Goal: Subscribe to service/newsletter

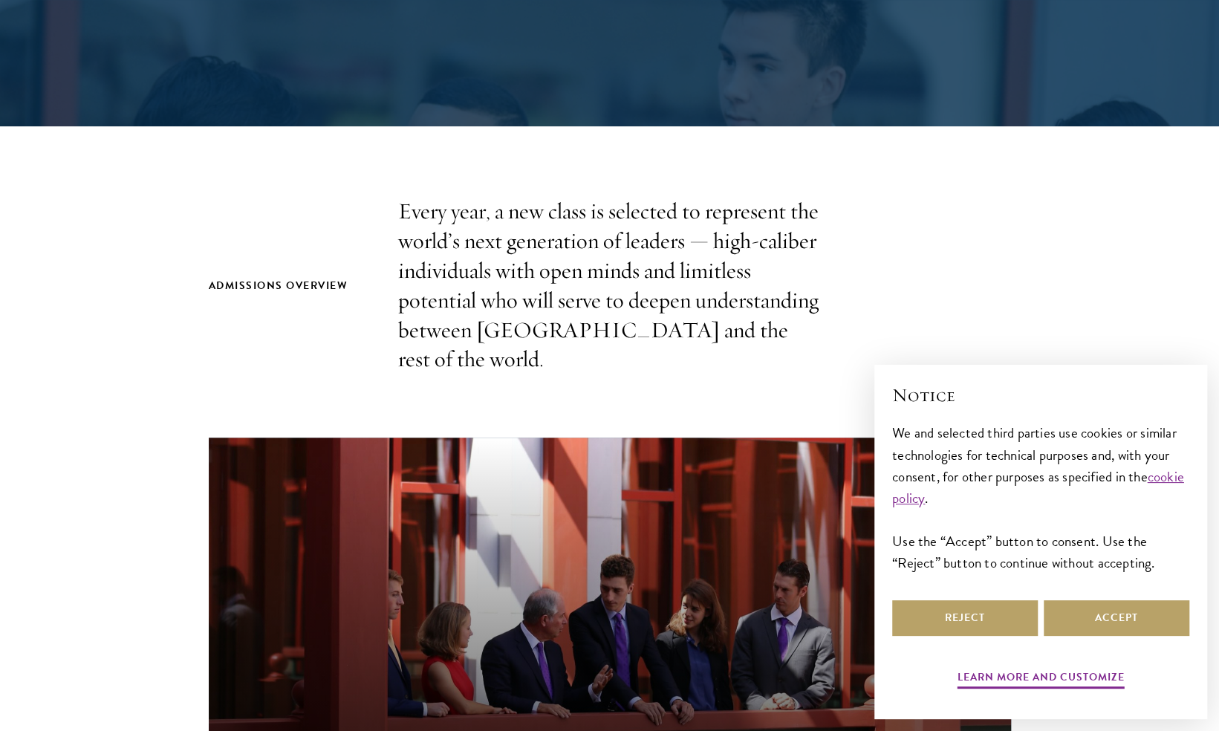
scroll to position [336, 0]
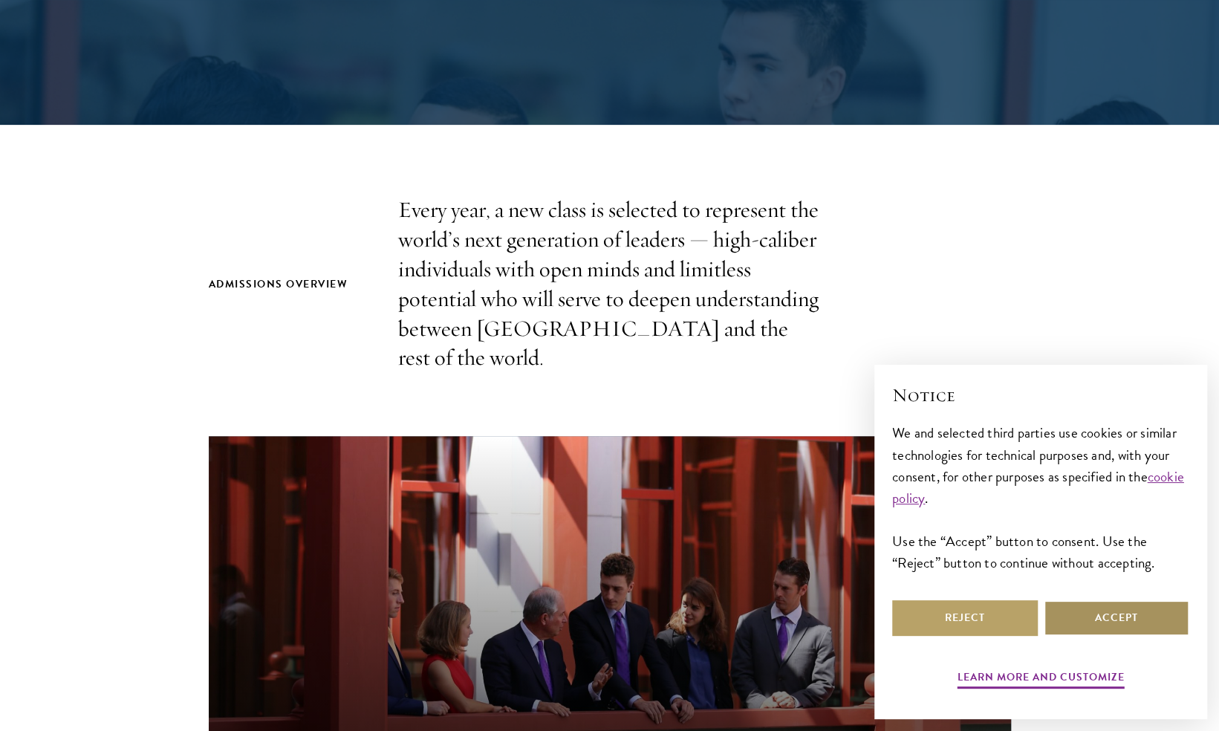
click at [1083, 606] on button "Accept" at bounding box center [1116, 618] width 146 height 36
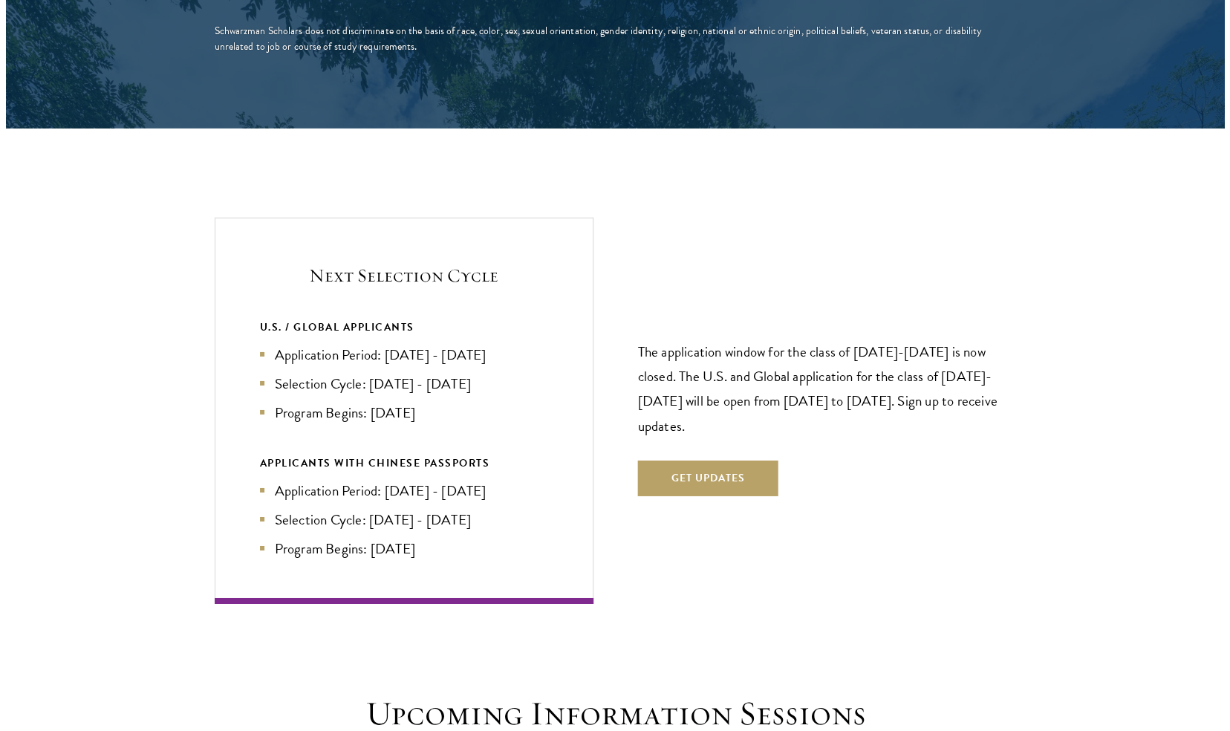
scroll to position [3005, 0]
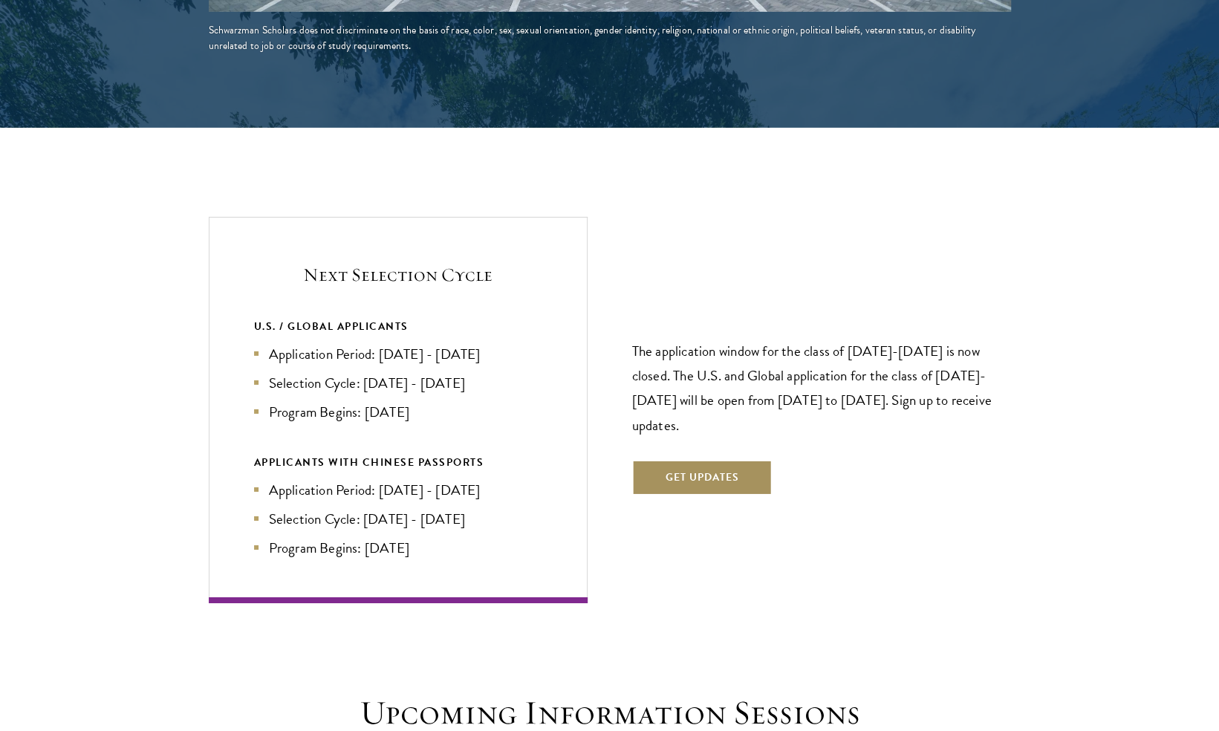
click at [737, 460] on button "Get Updates" at bounding box center [702, 478] width 140 height 36
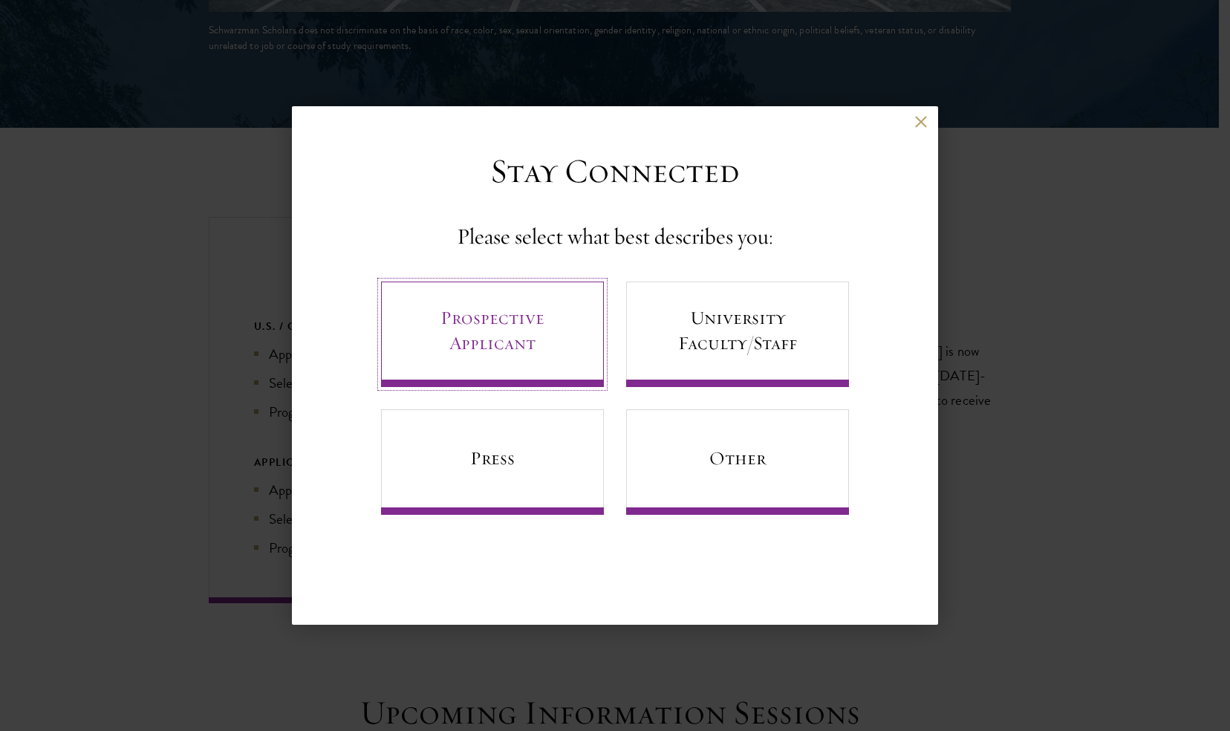
click at [552, 354] on link "Prospective Applicant" at bounding box center [492, 333] width 223 height 105
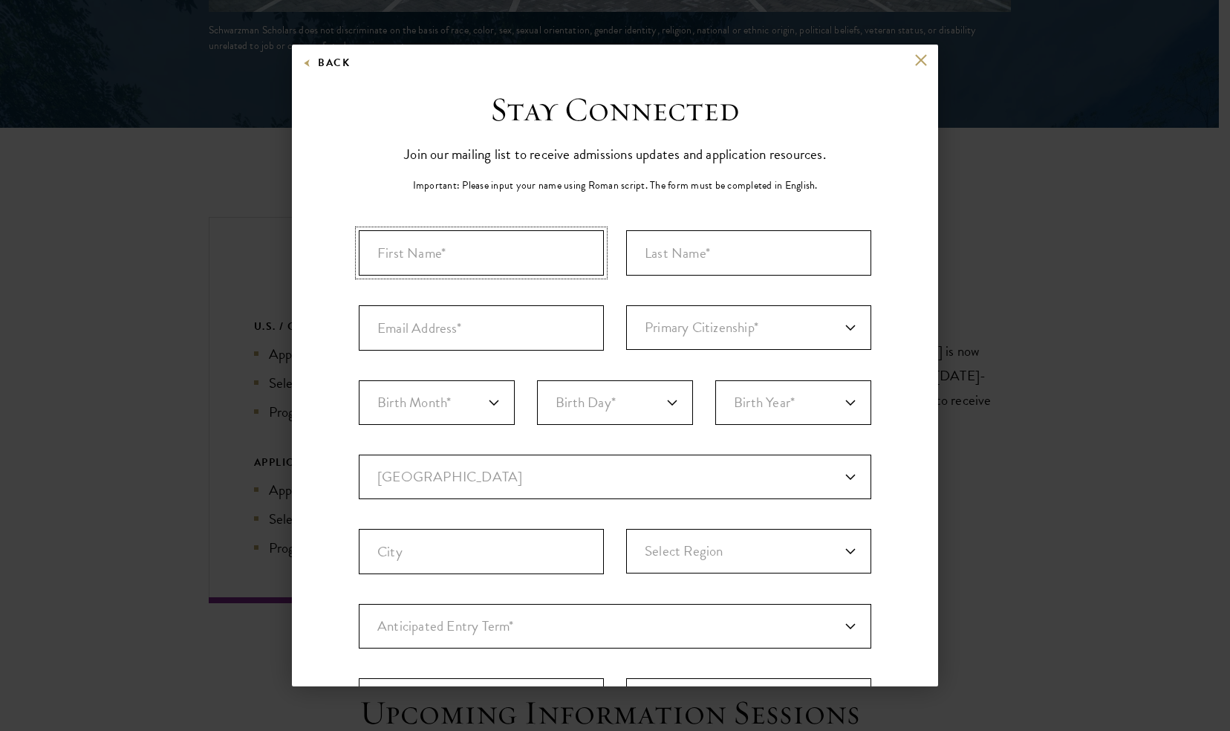
click at [532, 255] on input "First Name*" at bounding box center [481, 252] width 245 height 45
type input "[PERSON_NAME]"
type input "[EMAIL_ADDRESS][DOMAIN_NAME]"
click at [671, 318] on select "Primary Citizenship* [GEOGRAPHIC_DATA] [DEMOGRAPHIC_DATA] [DEMOGRAPHIC_DATA] [D…" at bounding box center [748, 327] width 245 height 45
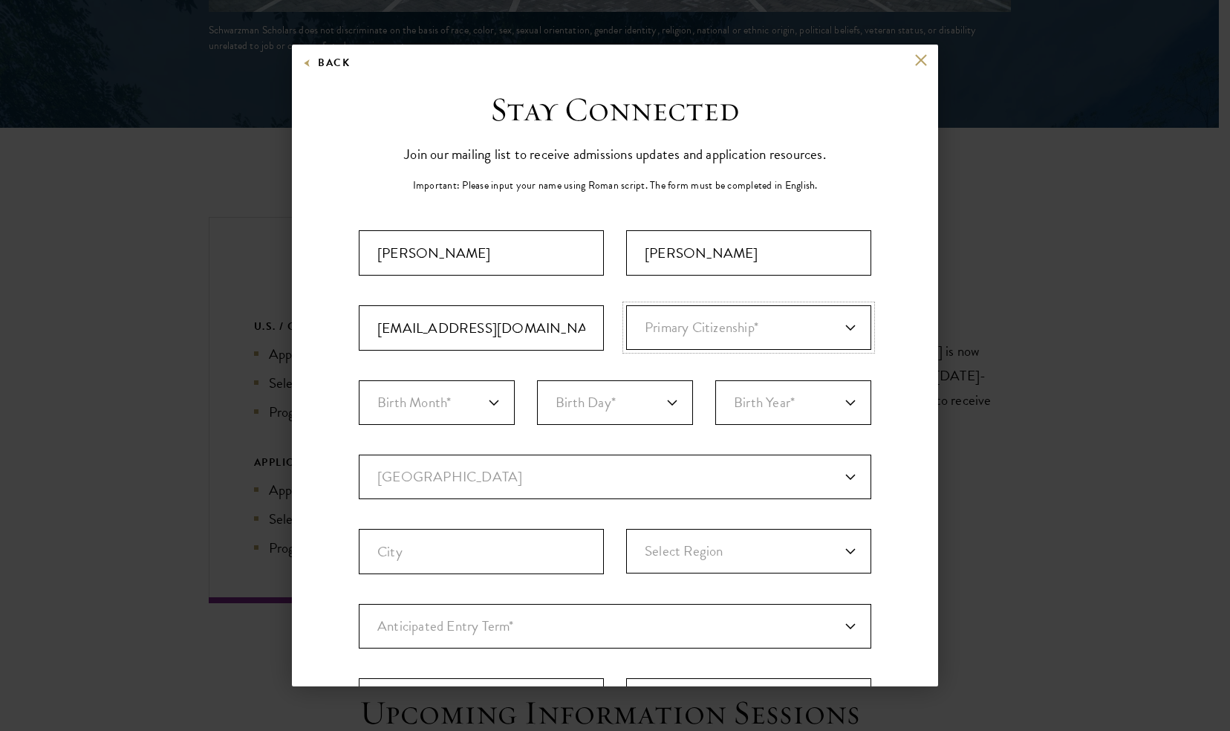
select select "US"
click at [626, 305] on select "Primary Citizenship* [GEOGRAPHIC_DATA] [DEMOGRAPHIC_DATA] [DEMOGRAPHIC_DATA] [D…" at bounding box center [748, 327] width 245 height 45
click at [484, 411] on select "Birth Month* January February March April May June July August September Octobe…" at bounding box center [437, 402] width 156 height 45
select select "07"
click at [359, 380] on select "Birth Month* January February March April May June July August September Octobe…" at bounding box center [437, 402] width 156 height 45
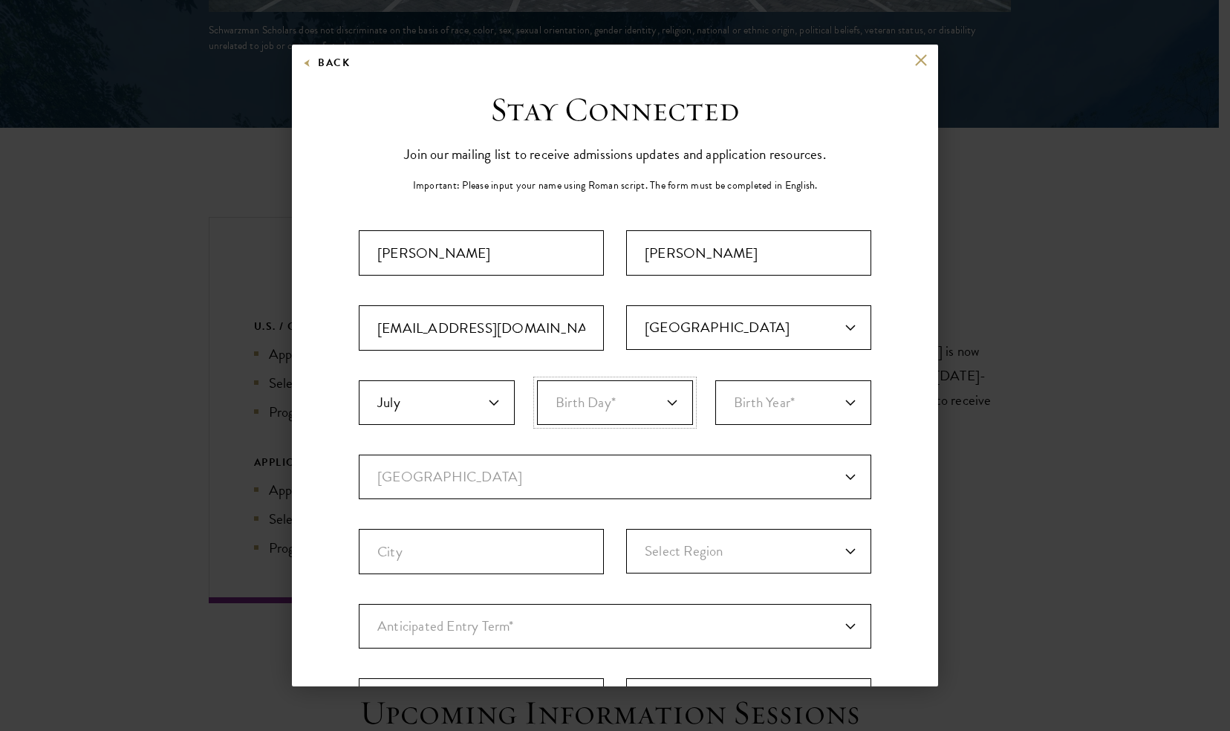
click at [651, 409] on select "Birth Day* 1 2 3 4 5 6 7 8 9 10 11 12 13 14 15 16 17 18 19 20 21 22 23 24 25 26…" at bounding box center [615, 402] width 156 height 45
select select "30"
click at [537, 380] on select "Birth Day* 1 2 3 4 5 6 7 8 9 10 11 12 13 14 15 16 17 18 19 20 21 22 23 24 25 26…" at bounding box center [615, 402] width 156 height 45
click at [864, 356] on div "Stay Connected Please select what best describes you: Prospective Applicant Uni…" at bounding box center [615, 510] width 646 height 843
click at [833, 380] on select "Birth Year* [DEMOGRAPHIC_DATA] [DEMOGRAPHIC_DATA] [DEMOGRAPHIC_DATA] [DEMOGRAPH…" at bounding box center [793, 402] width 156 height 45
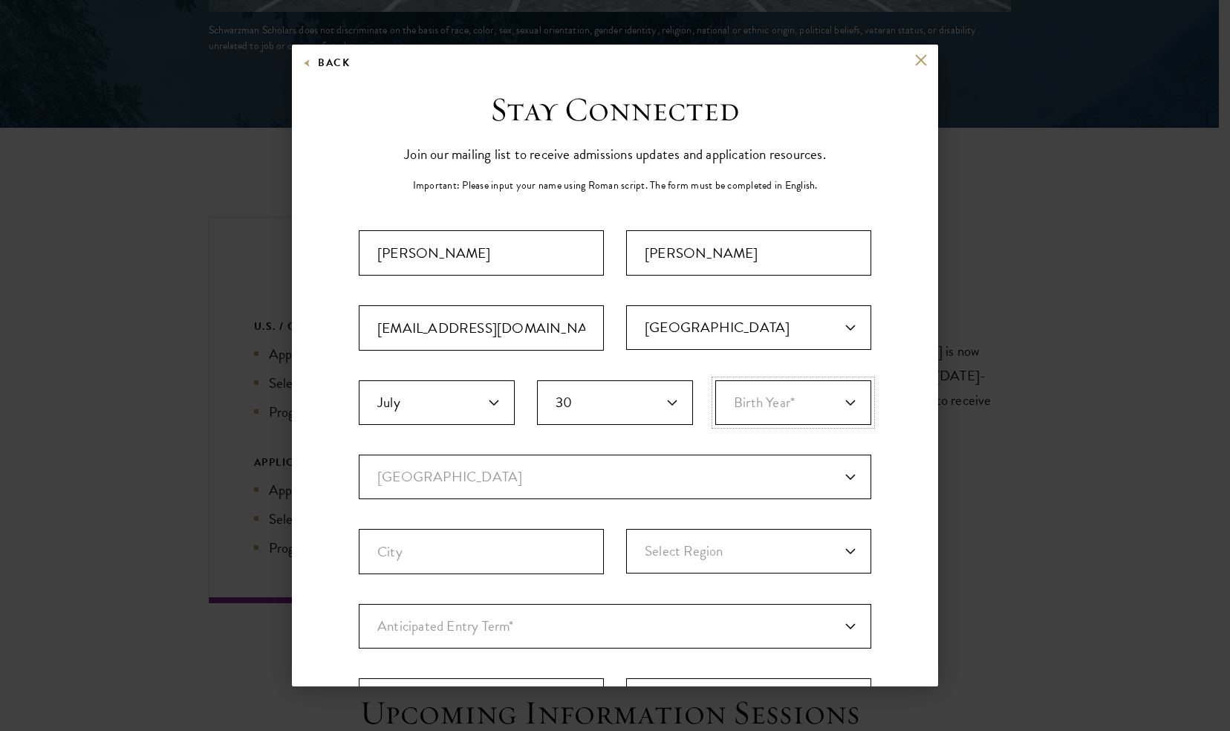
select select "2001"
click at [715, 380] on select "Birth Year* [DEMOGRAPHIC_DATA] [DEMOGRAPHIC_DATA] [DEMOGRAPHIC_DATA] [DEMOGRAPH…" at bounding box center [793, 402] width 156 height 45
click at [613, 465] on select "Current Country [GEOGRAPHIC_DATA] [GEOGRAPHIC_DATA] [GEOGRAPHIC_DATA] [GEOGRAPH…" at bounding box center [615, 476] width 512 height 45
select select "US"
click at [359, 454] on select "Current Country [GEOGRAPHIC_DATA] [GEOGRAPHIC_DATA] [GEOGRAPHIC_DATA] [GEOGRAPH…" at bounding box center [615, 476] width 512 height 45
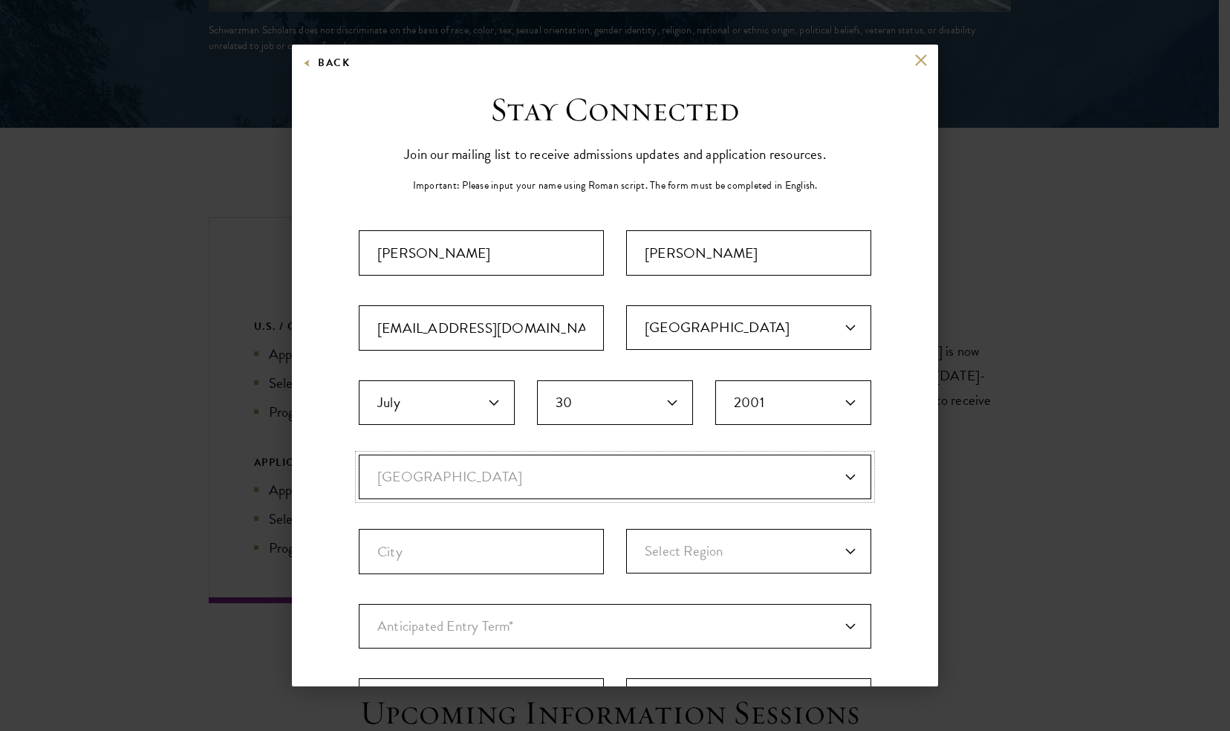
select select
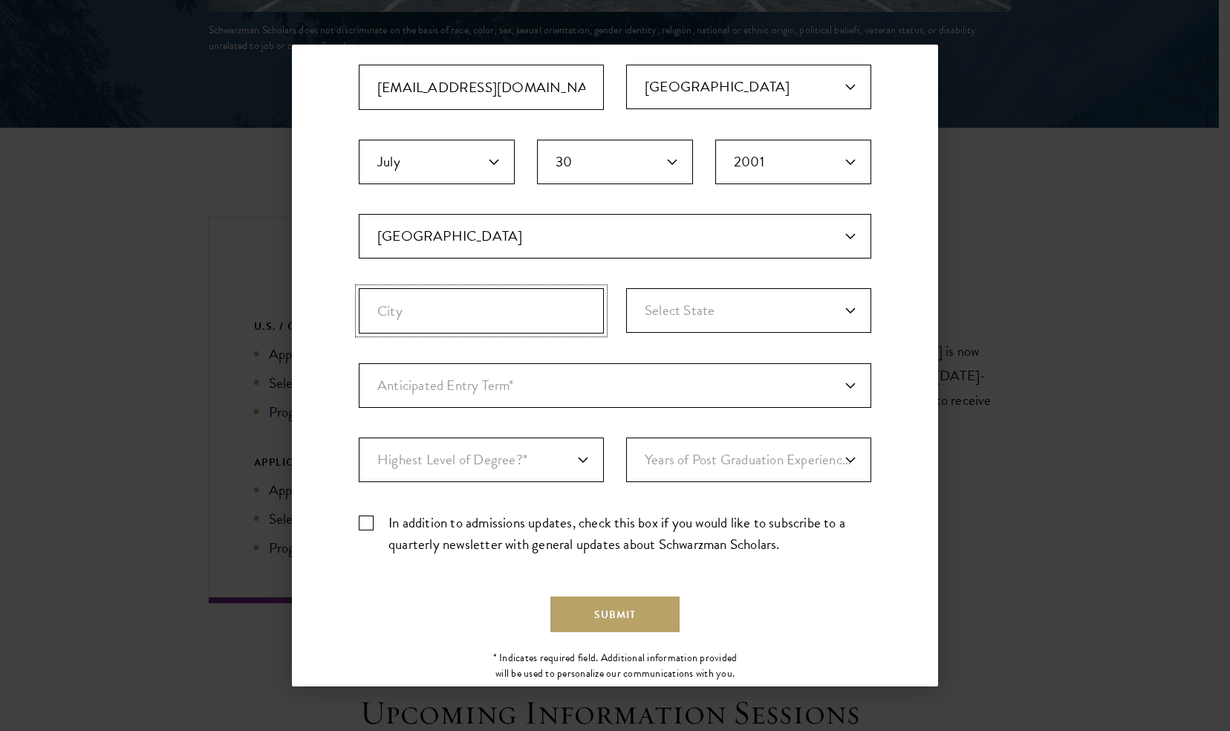
click at [450, 304] on input "City" at bounding box center [481, 310] width 245 height 45
type input "SeaTac"
select select "WA"
click at [433, 388] on select "Anticipated Entry Term* Just Exploring" at bounding box center [615, 385] width 512 height 45
select select "a6790467-ebe7-4045-a56a-66c1cae98076"
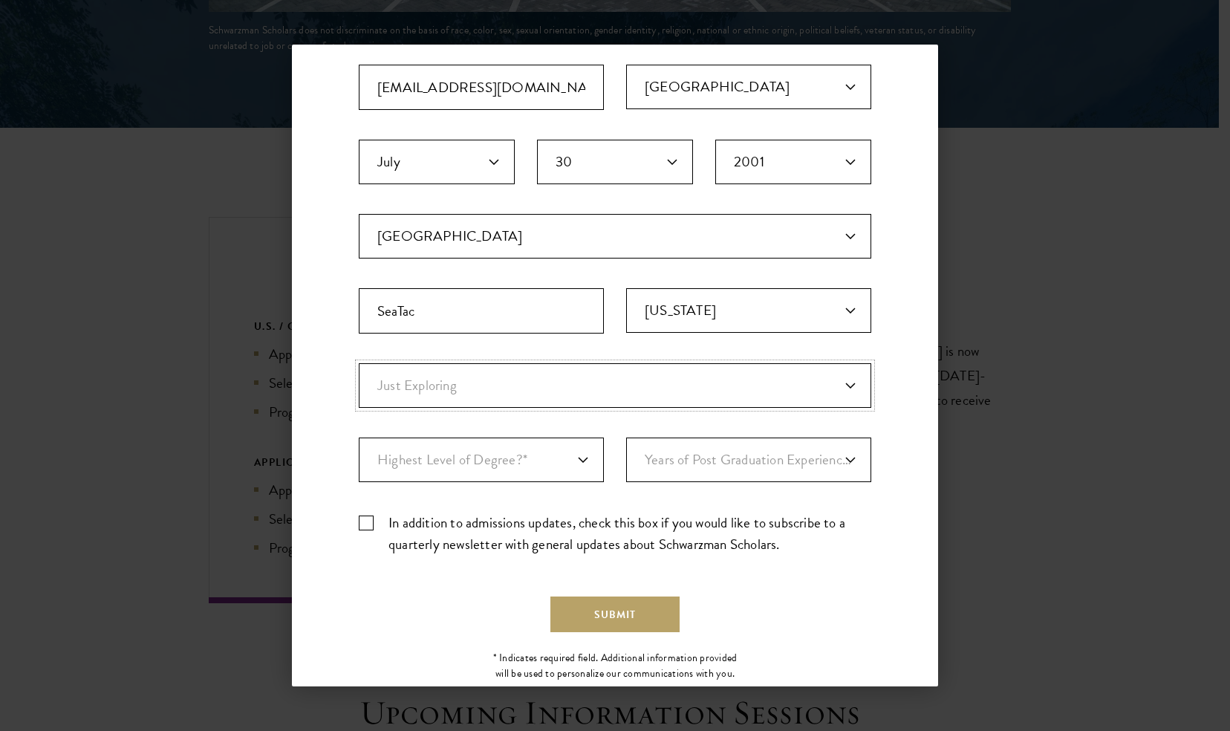
click at [359, 363] on select "Anticipated Entry Term* Just Exploring" at bounding box center [615, 385] width 512 height 45
click at [440, 391] on select "Anticipated Entry Term* Just Exploring" at bounding box center [615, 385] width 512 height 45
click at [359, 363] on select "Anticipated Entry Term* Just Exploring" at bounding box center [615, 385] width 512 height 45
click at [444, 390] on select "Anticipated Entry Term* Just Exploring" at bounding box center [615, 385] width 512 height 45
select select "a6790467-ebe7-4045-a56a-66c1cae98076"
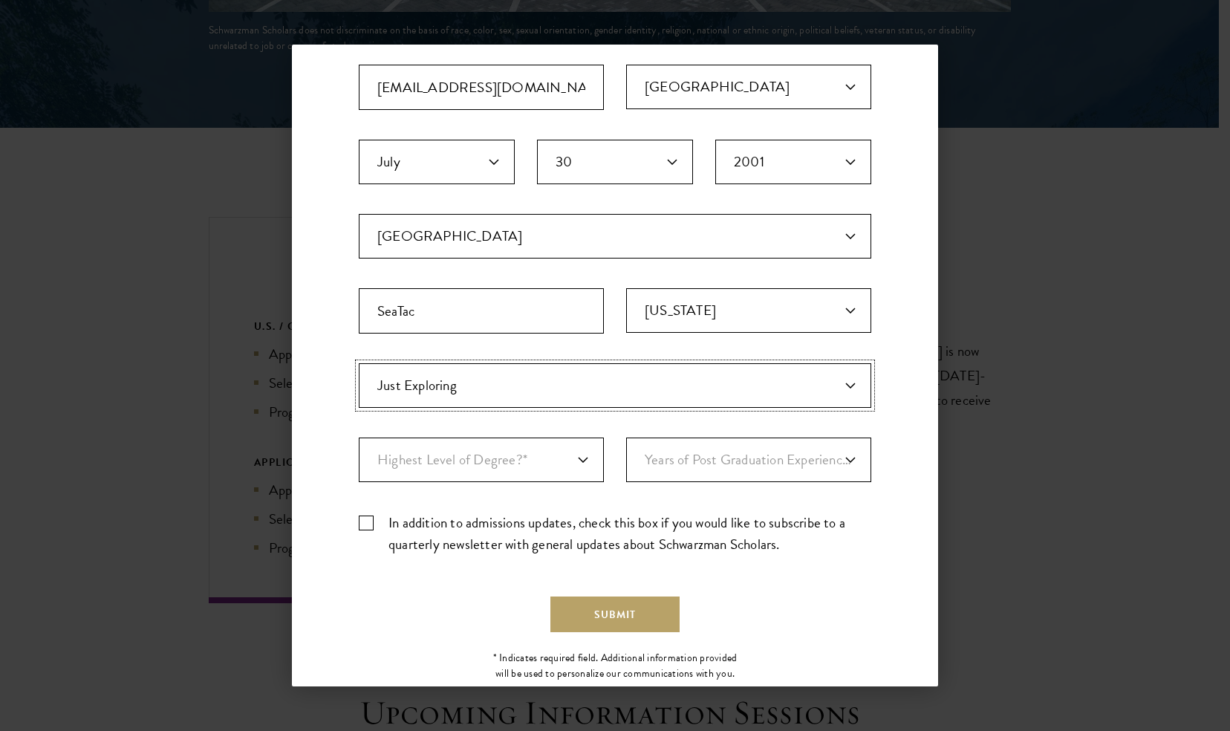
click at [359, 363] on select "Anticipated Entry Term* Just Exploring" at bounding box center [615, 385] width 512 height 45
click at [434, 453] on select "Highest Level of Degree?* PHD Bachelor's Master's Current Undergraduate Student" at bounding box center [481, 459] width 245 height 45
select select "baef124f-e103-44b1-8ca6-5d0669438e44"
click at [359, 437] on select "Highest Level of Degree?* PHD Bachelor's Master's Current Undergraduate Student" at bounding box center [481, 459] width 245 height 45
click at [676, 472] on select "Years of Post Graduation Experience?* 1 2 3 4 5 6 7 8 9 10" at bounding box center [748, 459] width 245 height 45
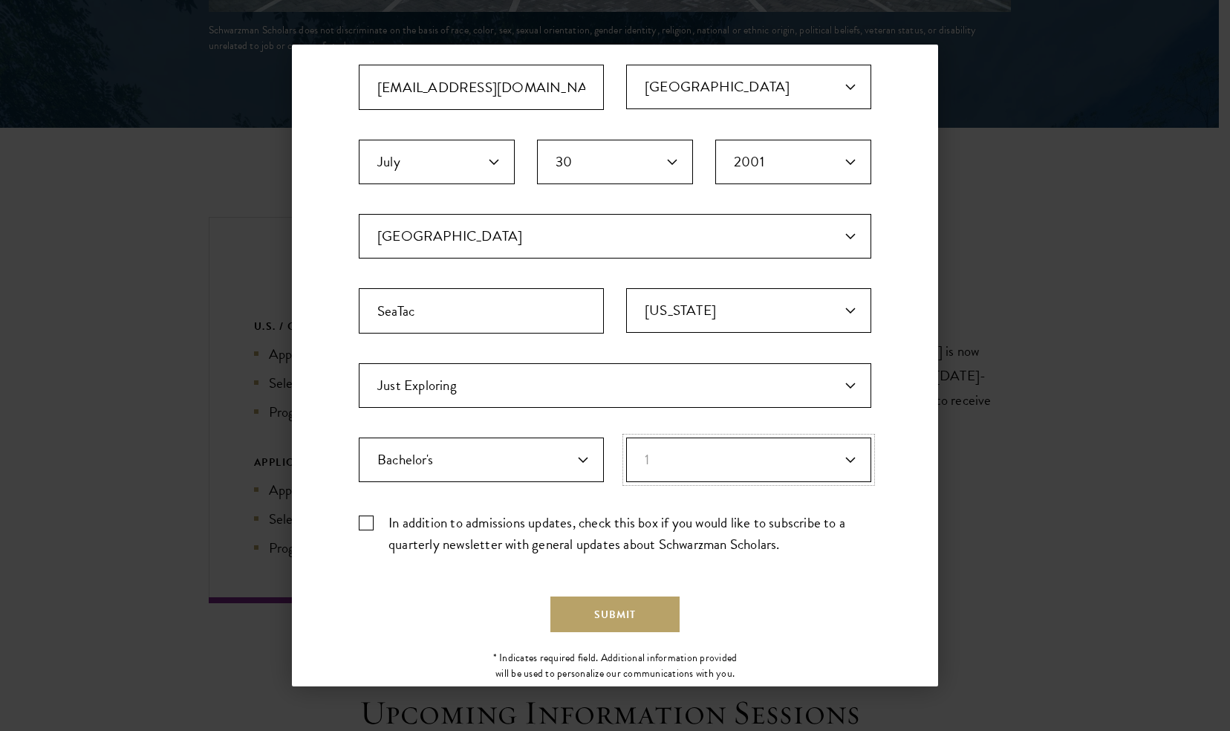
click at [626, 437] on select "Years of Post Graduation Experience?* 1 2 3 4 5 6 7 8 9 10" at bounding box center [748, 459] width 245 height 45
click at [676, 460] on select "Years of Post Graduation Experience?* 1 2 3 4 5 6 7 8 9 10" at bounding box center [748, 459] width 245 height 45
select select "2"
click at [626, 437] on select "Years of Post Graduation Experience?* 1 2 3 4 5 6 7 8 9 10" at bounding box center [748, 459] width 245 height 45
click at [368, 524] on label "In addition to admissions updates, check this box if you would like to subscrib…" at bounding box center [615, 533] width 512 height 43
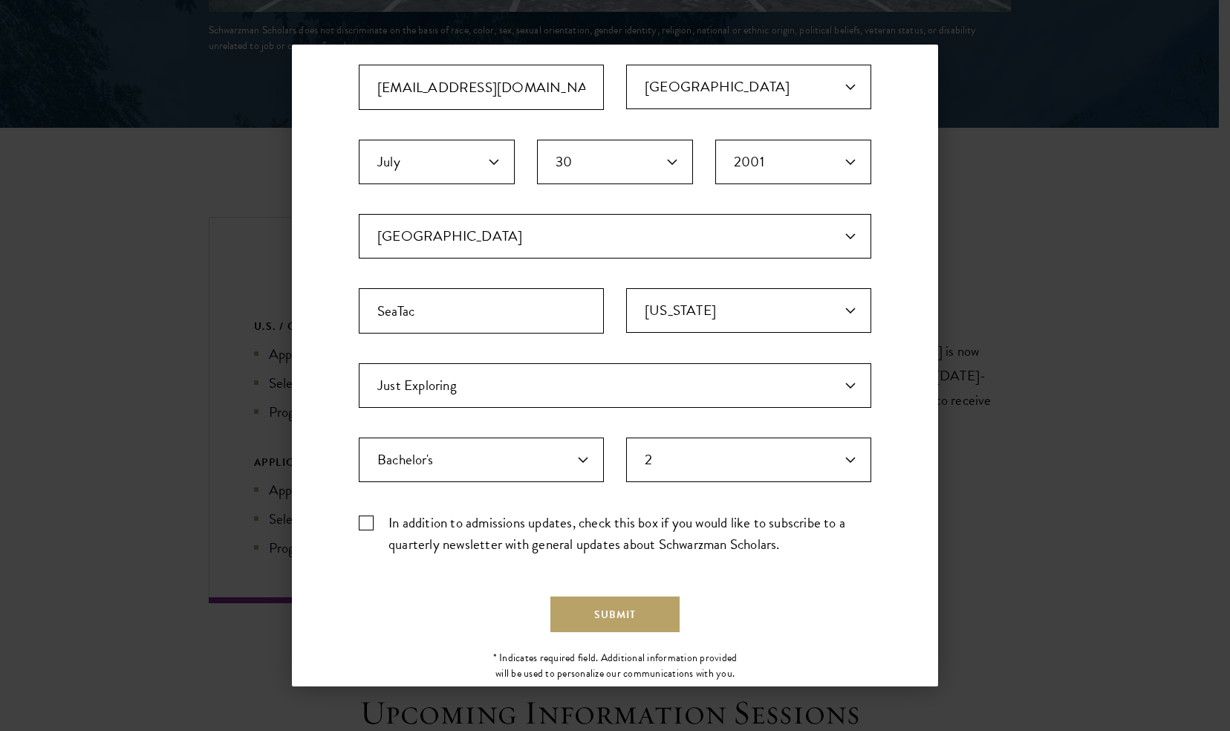
click at [368, 521] on input "In addition to admissions updates, check this box if you would like to subscrib…" at bounding box center [615, 517] width 512 height 10
checkbox input "true"
click at [606, 603] on button "Submit" at bounding box center [614, 614] width 129 height 36
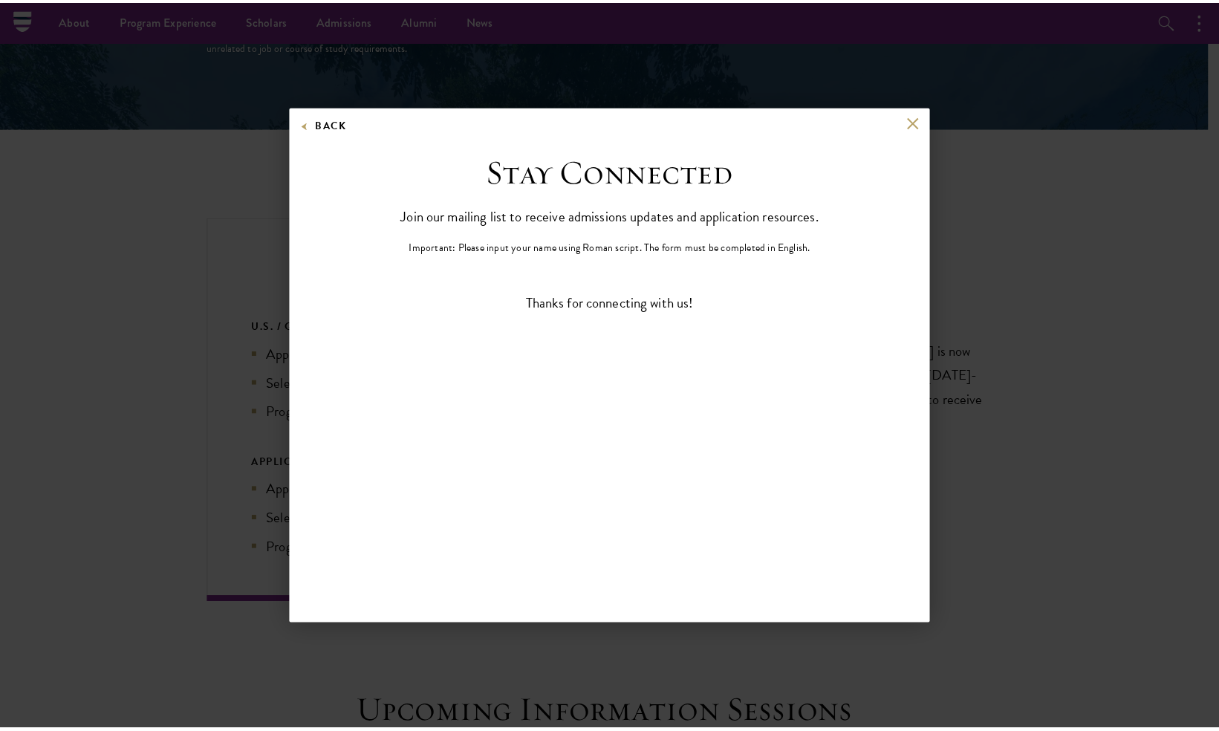
scroll to position [0, 0]
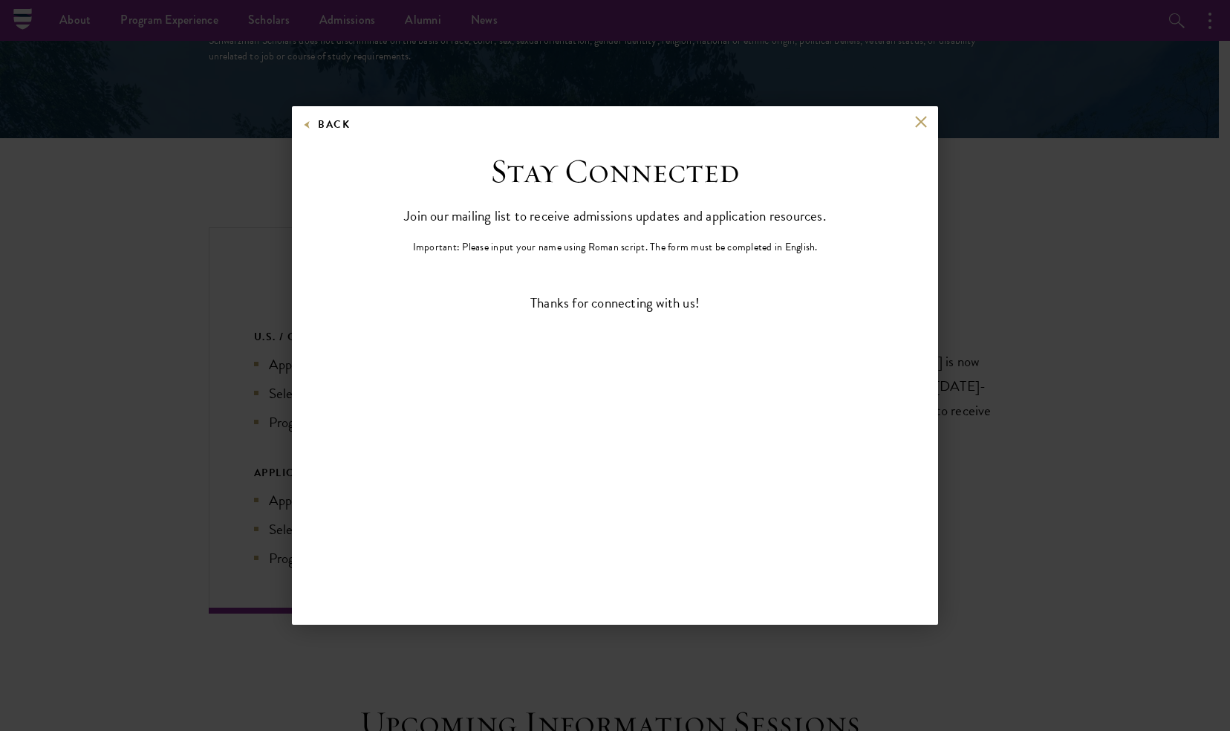
click at [921, 129] on div "Back" at bounding box center [615, 133] width 646 height 36
click at [924, 108] on div "Back Stay Connected Please select what best describes you: Prospective Applican…" at bounding box center [615, 365] width 646 height 518
drag, startPoint x: 924, startPoint y: 108, endPoint x: 919, endPoint y: 123, distance: 15.0
click at [919, 123] on button at bounding box center [920, 121] width 13 height 13
